Goal: Information Seeking & Learning: Compare options

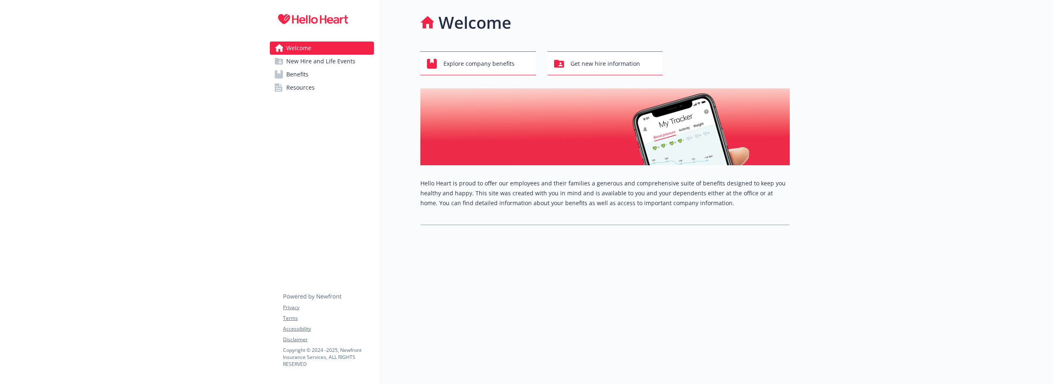
click at [330, 74] on link "Benefits" at bounding box center [322, 74] width 104 height 13
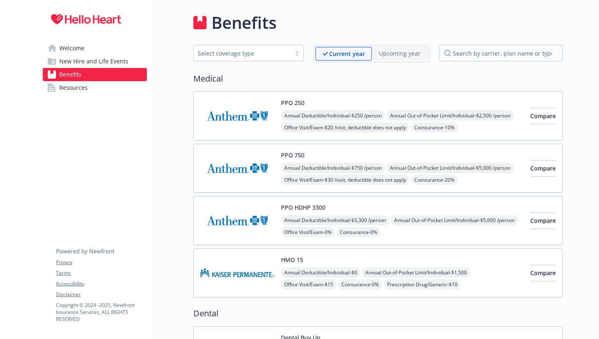
click at [71, 87] on span "Resources" at bounding box center [73, 87] width 28 height 13
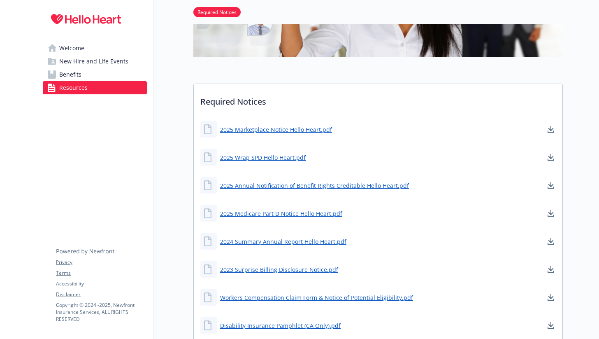
scroll to position [160, 0]
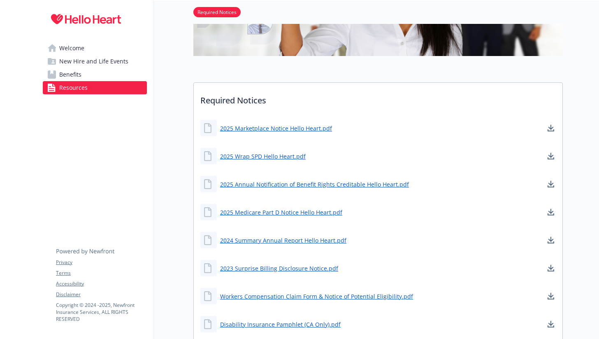
click at [73, 58] on span "New Hire and Life Events" at bounding box center [93, 61] width 69 height 13
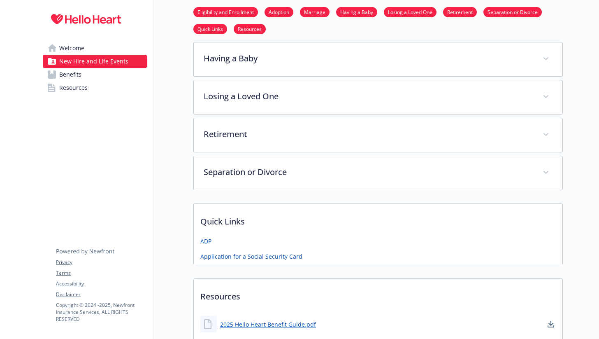
scroll to position [253, 0]
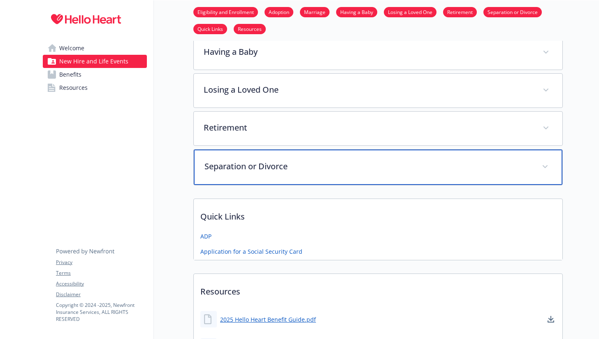
click at [255, 165] on p "Separation or Divorce" at bounding box center [368, 166] width 328 height 12
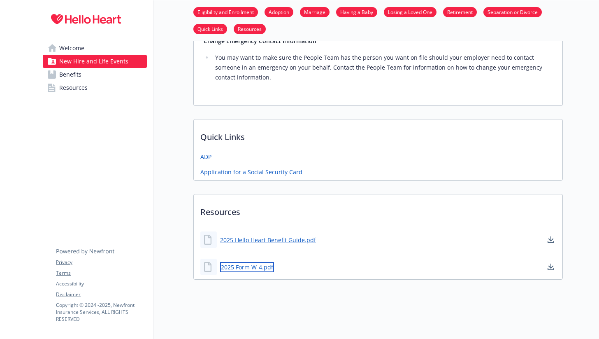
scroll to position [598, 0]
click at [249, 267] on link "2025 Form W-4.pdf" at bounding box center [247, 267] width 54 height 10
click at [89, 48] on link "Welcome" at bounding box center [95, 48] width 104 height 13
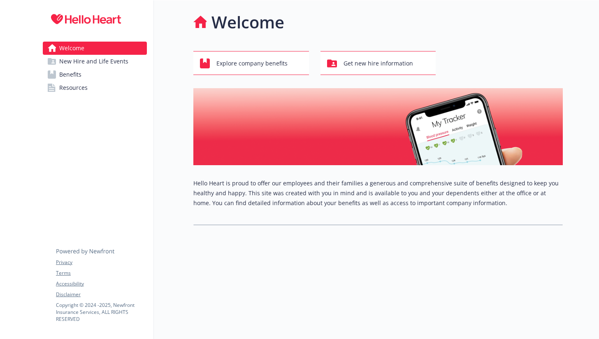
click at [79, 66] on span "New Hire and Life Events" at bounding box center [93, 61] width 69 height 13
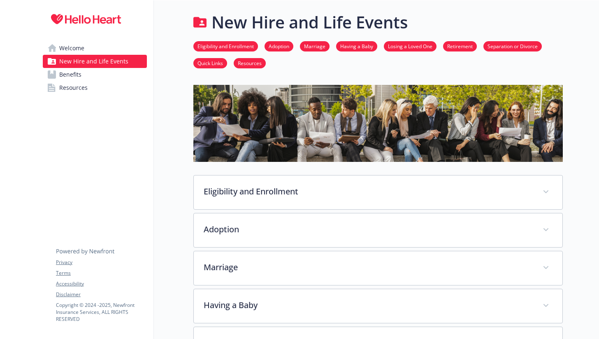
click at [74, 78] on span "Benefits" at bounding box center [70, 74] width 22 height 13
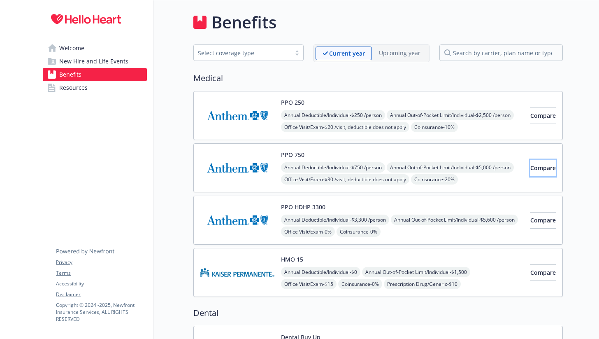
click at [530, 168] on span "Compare" at bounding box center [543, 168] width 26 height 8
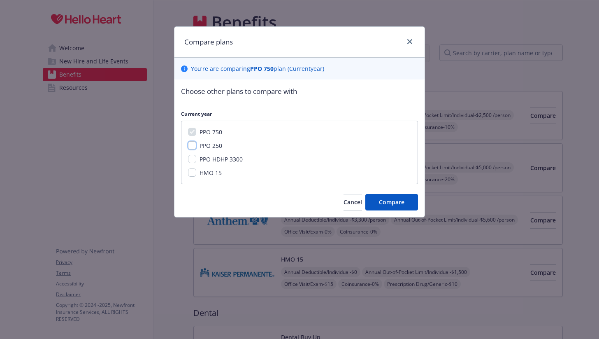
click at [195, 146] on input "PPO 250" at bounding box center [192, 145] width 8 height 8
checkbox input "true"
click at [387, 209] on button "Compare" at bounding box center [391, 202] width 53 height 16
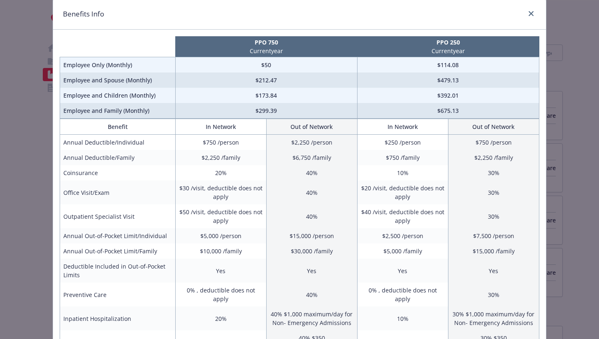
scroll to position [31, 0]
